Goal: Information Seeking & Learning: Learn about a topic

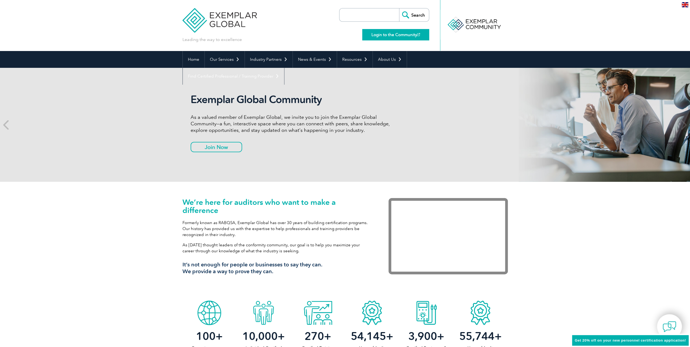
click at [380, 34] on link "Login to the Community" at bounding box center [395, 34] width 67 height 11
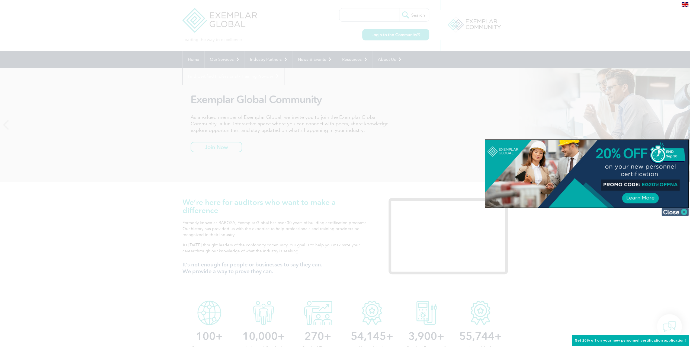
click at [674, 212] on img at bounding box center [675, 212] width 27 height 8
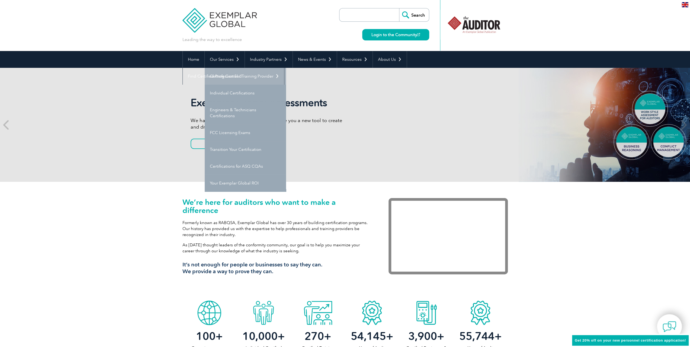
click at [228, 81] on link "Getting Certified" at bounding box center [245, 76] width 81 height 17
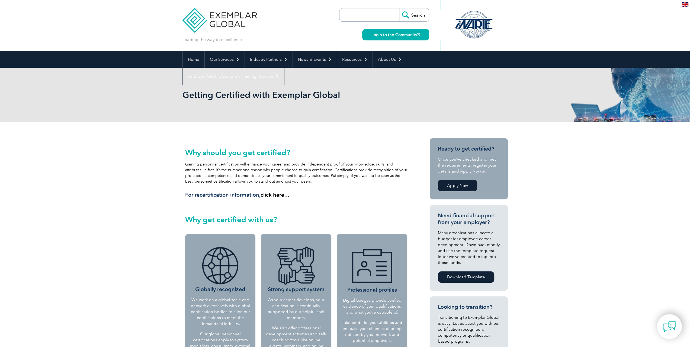
click at [354, 14] on input "search" at bounding box center [370, 14] width 57 height 13
type input "certified trainer"
click at [399, 8] on input "Search" at bounding box center [414, 14] width 30 height 13
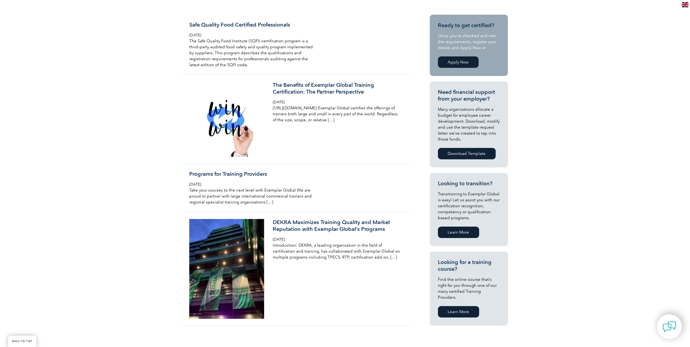
scroll to position [136, 0]
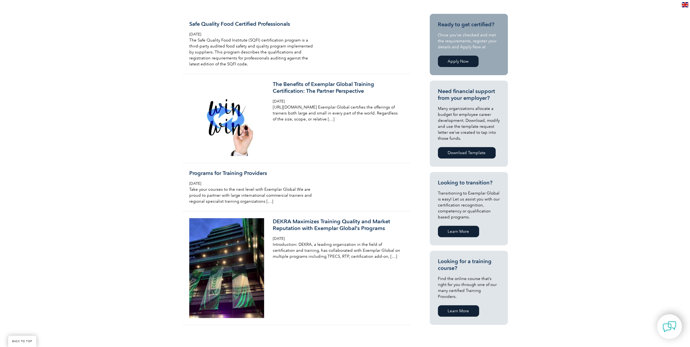
click at [462, 305] on link "Learn More" at bounding box center [458, 310] width 41 height 11
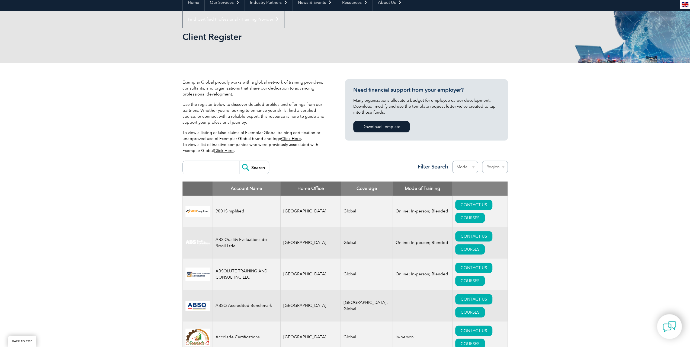
scroll to position [108, 0]
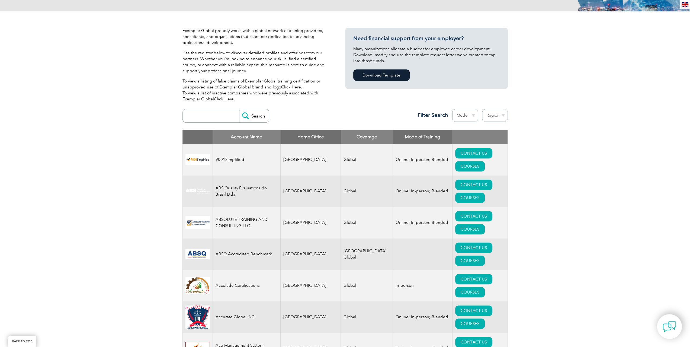
click at [219, 118] on input "search" at bounding box center [212, 115] width 54 height 13
type input "velocity"
click at [239, 109] on input "Search" at bounding box center [254, 115] width 30 height 13
